Goal: Obtain resource: Obtain resource

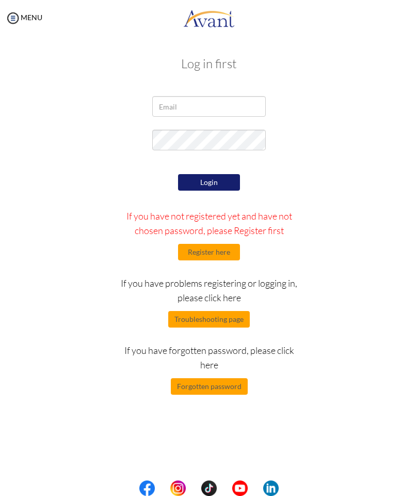
click at [216, 94] on div "Log in first Login If you have not registered yet and have not chosen password,…" at bounding box center [208, 224] width 387 height 356
click at [220, 113] on input "email" at bounding box center [209, 106] width 114 height 21
click at [217, 105] on input "email" at bounding box center [209, 106] width 114 height 21
type input "[EMAIL_ADDRESS][DOMAIN_NAME]"
click at [211, 176] on button "Login" at bounding box center [209, 182] width 62 height 17
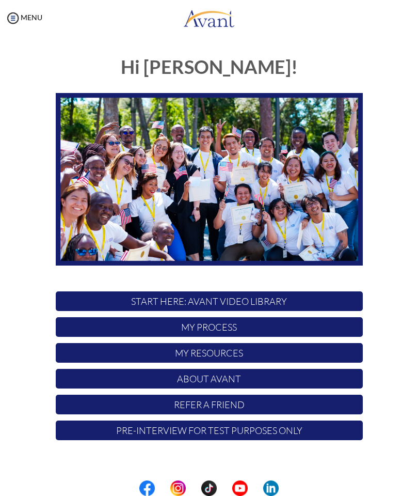
click at [294, 334] on p "My Process" at bounding box center [209, 327] width 307 height 20
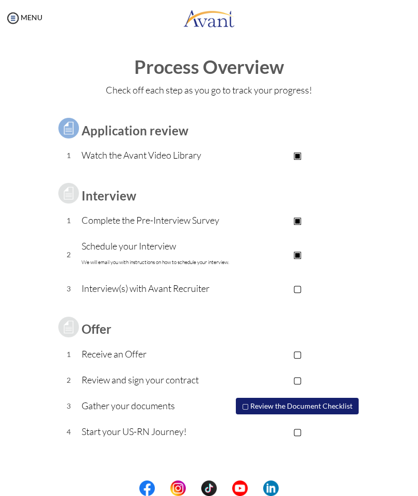
click at [148, 415] on td "Gather your documents" at bounding box center [157, 406] width 150 height 26
click at [324, 400] on button "▢ Review the Document Checklist" at bounding box center [297, 406] width 123 height 17
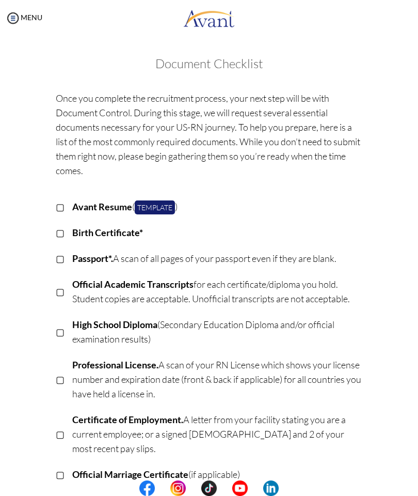
click at [165, 205] on link "Template" at bounding box center [155, 207] width 40 height 14
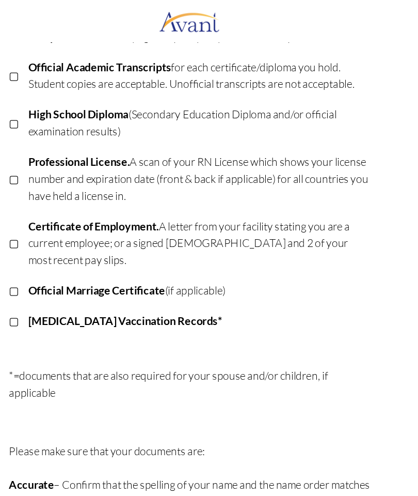
scroll to position [226, 0]
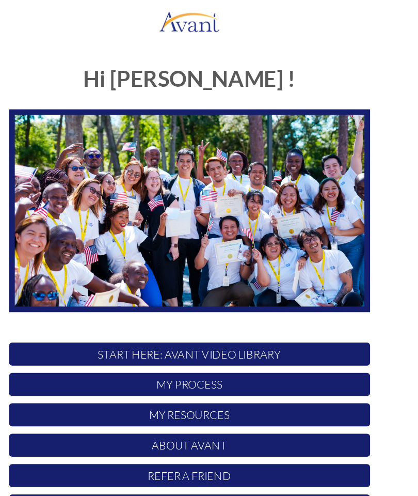
scroll to position [0, 48]
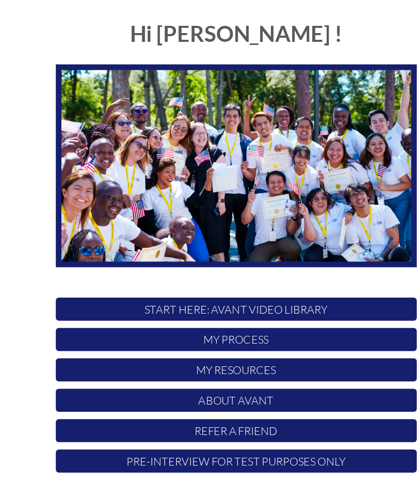
click at [282, 317] on p "My Process" at bounding box center [209, 327] width 307 height 20
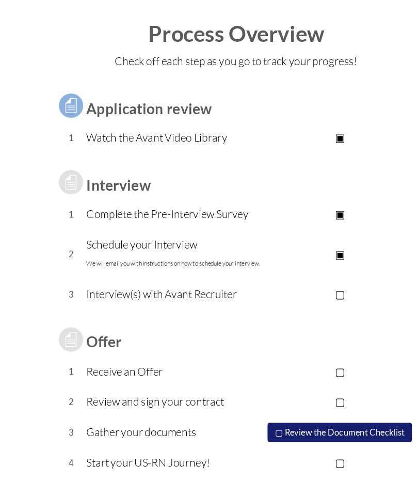
click at [163, 373] on p "Review and sign your contract" at bounding box center [157, 380] width 150 height 14
